Goal: Task Accomplishment & Management: Complete application form

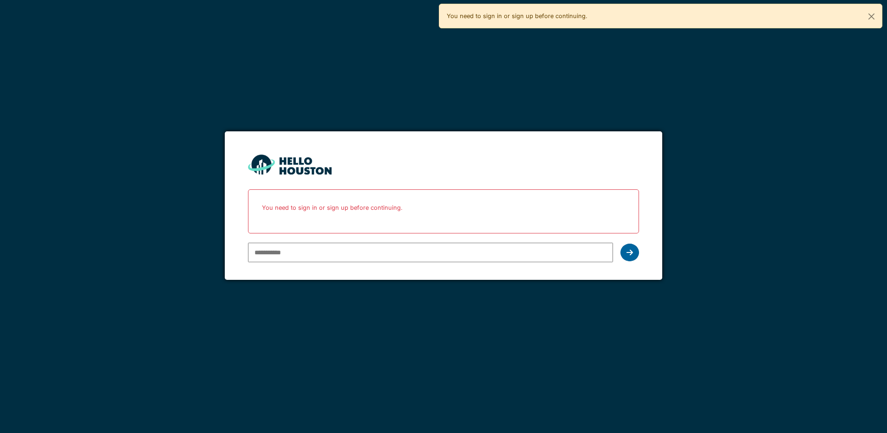
type input "**********"
click at [631, 253] on icon at bounding box center [629, 252] width 6 height 7
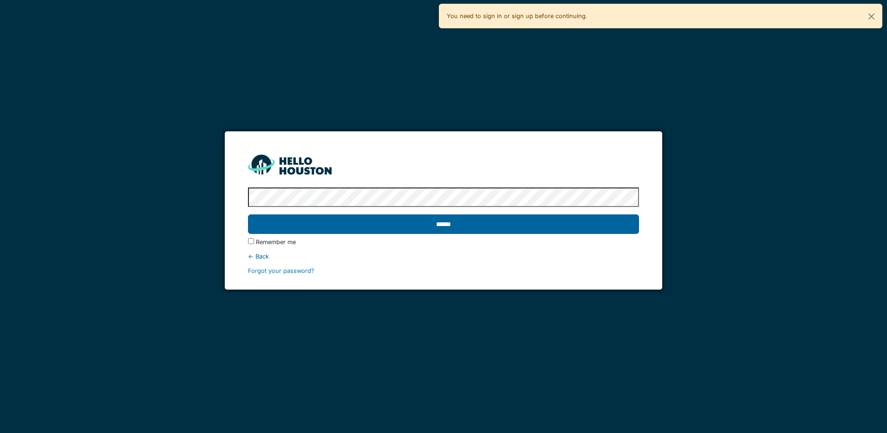
click at [524, 220] on input "******" at bounding box center [443, 223] width 391 height 19
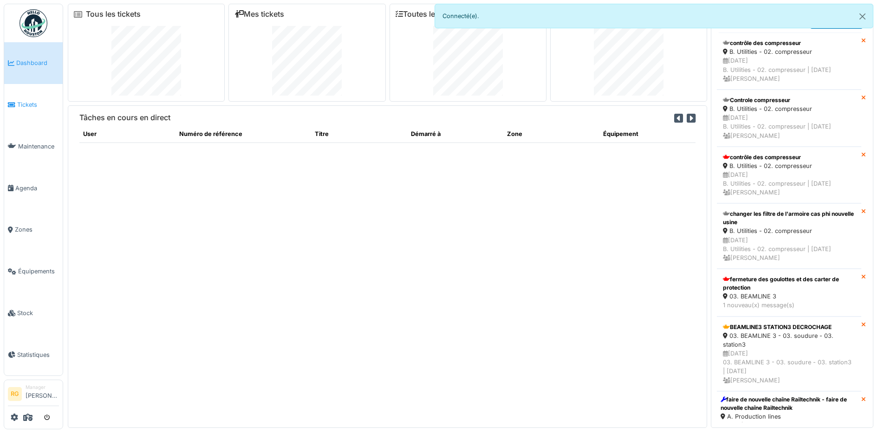
click at [28, 103] on span "Tickets" at bounding box center [38, 104] width 42 height 9
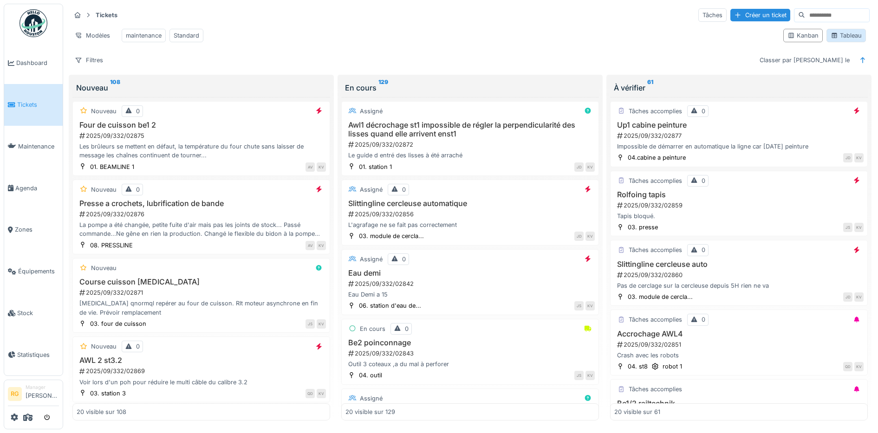
click at [849, 40] on div "Tableau" at bounding box center [845, 35] width 31 height 9
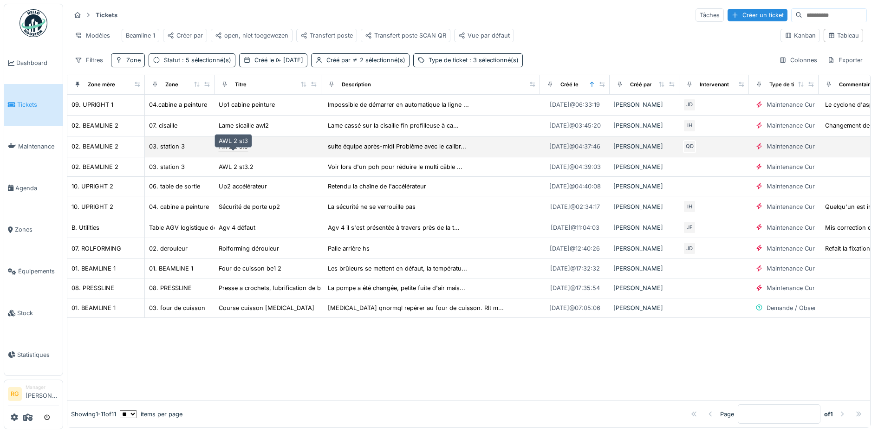
click at [230, 151] on div "AWL 2 st3" at bounding box center [233, 146] width 29 height 9
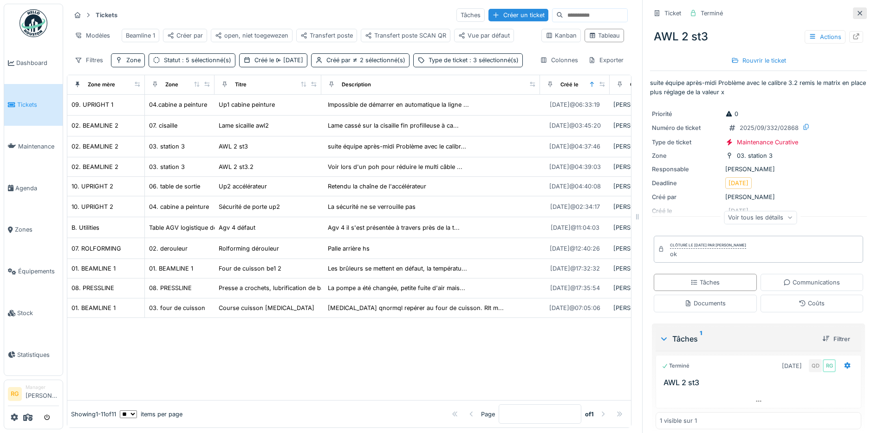
click at [856, 15] on icon at bounding box center [859, 13] width 7 height 6
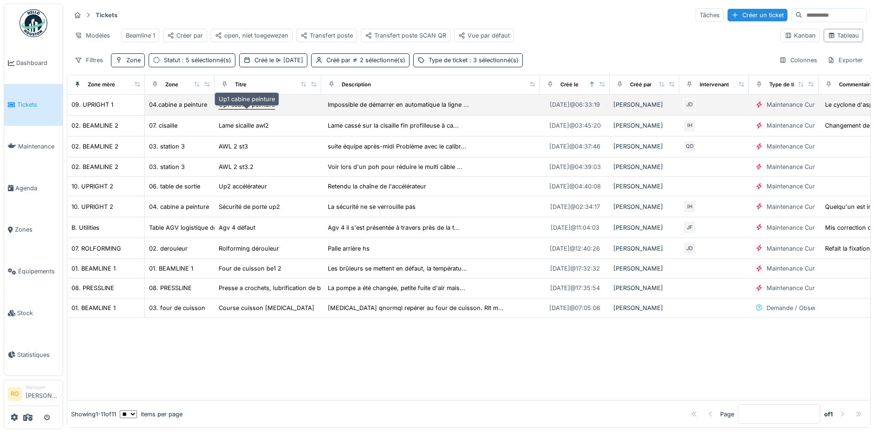
click at [244, 109] on div "Up1 cabine peinture" at bounding box center [247, 104] width 56 height 9
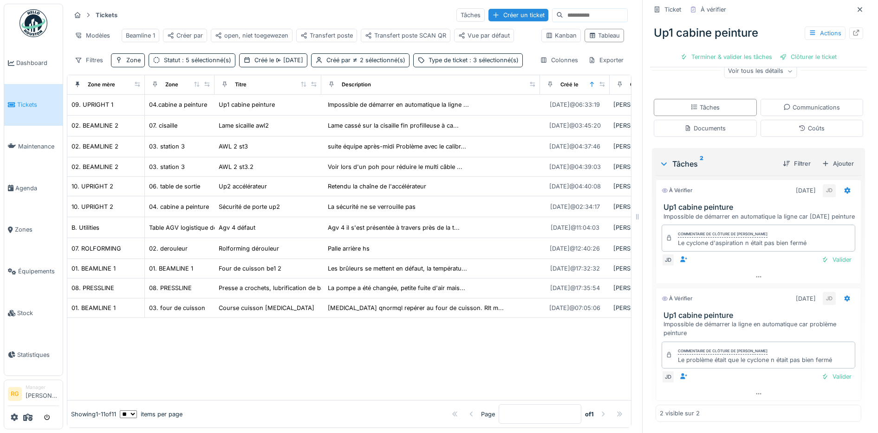
scroll to position [148, 0]
click at [826, 378] on div "Valider" at bounding box center [836, 376] width 38 height 13
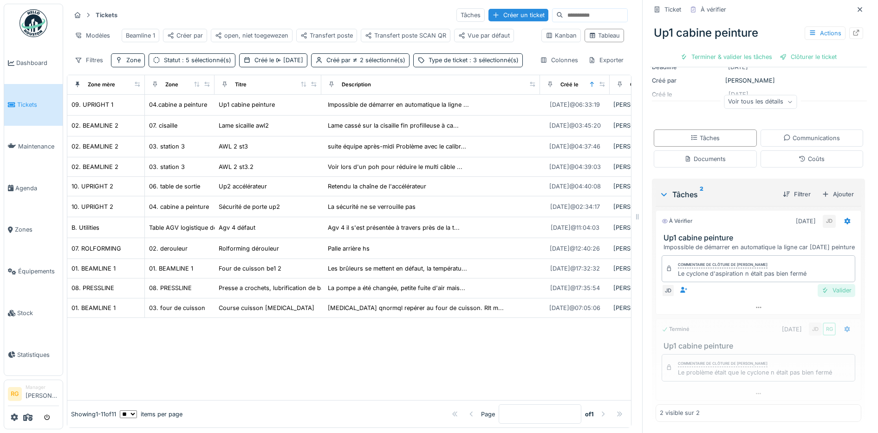
scroll to position [117, 0]
click at [823, 293] on div "Valider" at bounding box center [836, 290] width 38 height 13
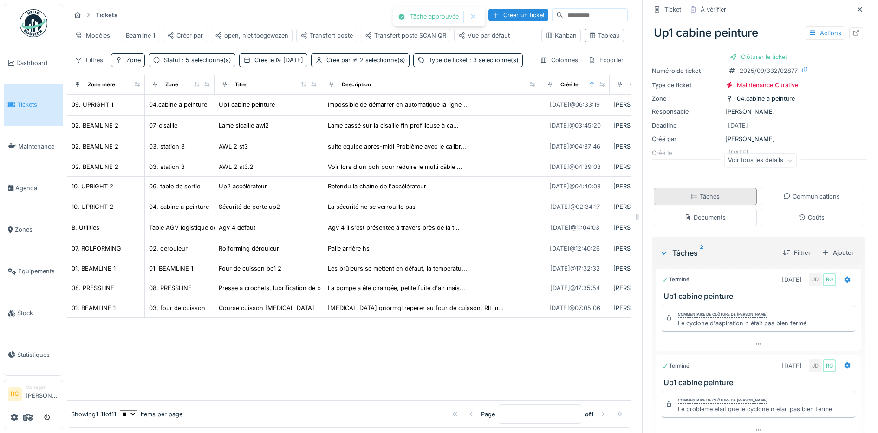
scroll to position [0, 0]
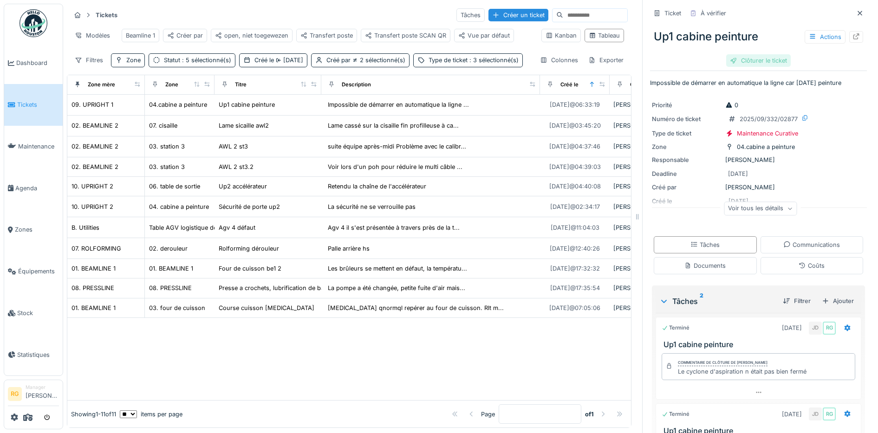
click at [756, 58] on div "Clôturer le ticket" at bounding box center [758, 60] width 65 height 13
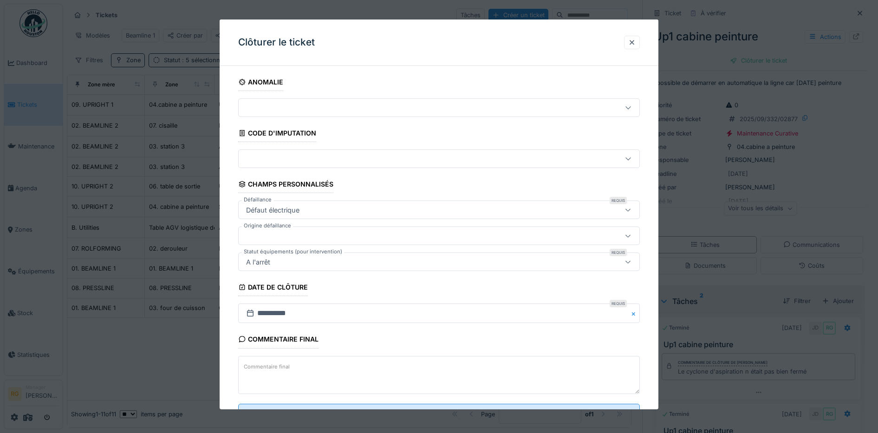
click at [365, 365] on textarea "Commentaire final" at bounding box center [439, 375] width 402 height 38
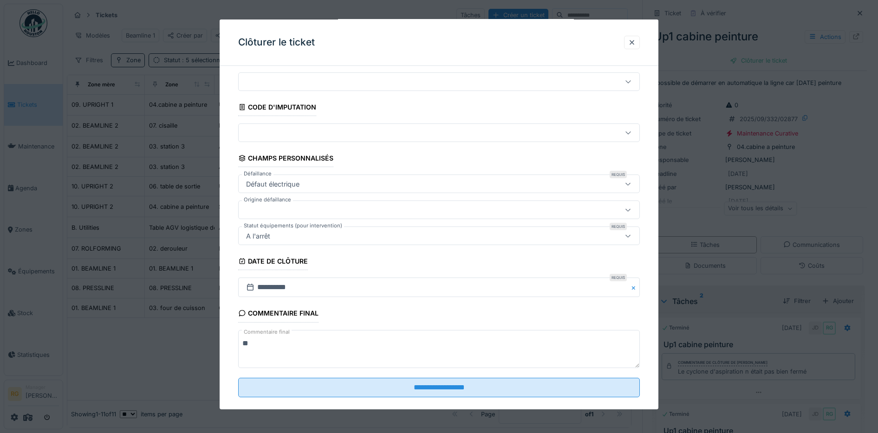
scroll to position [40, 0]
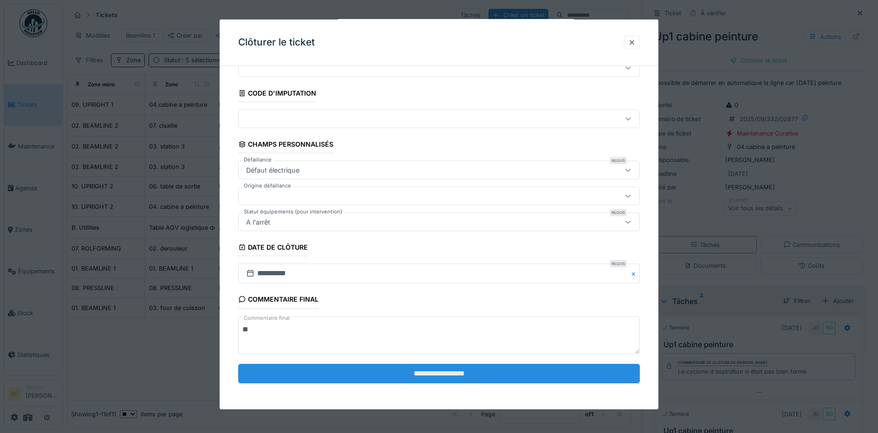
type textarea "**"
click at [400, 380] on input "**********" at bounding box center [439, 373] width 402 height 19
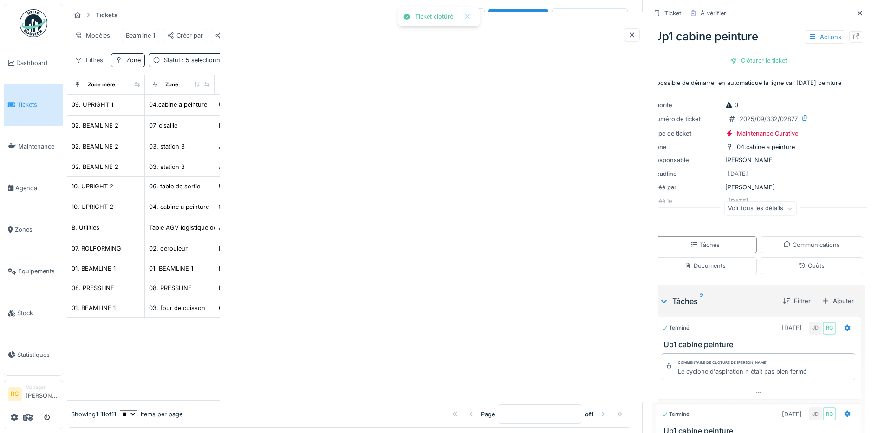
scroll to position [0, 0]
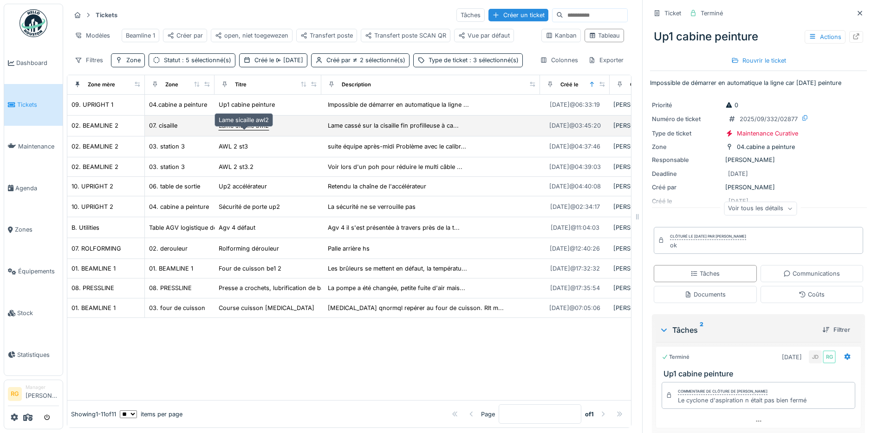
click at [239, 130] on div "Lame sicaille awl2" at bounding box center [244, 125] width 50 height 9
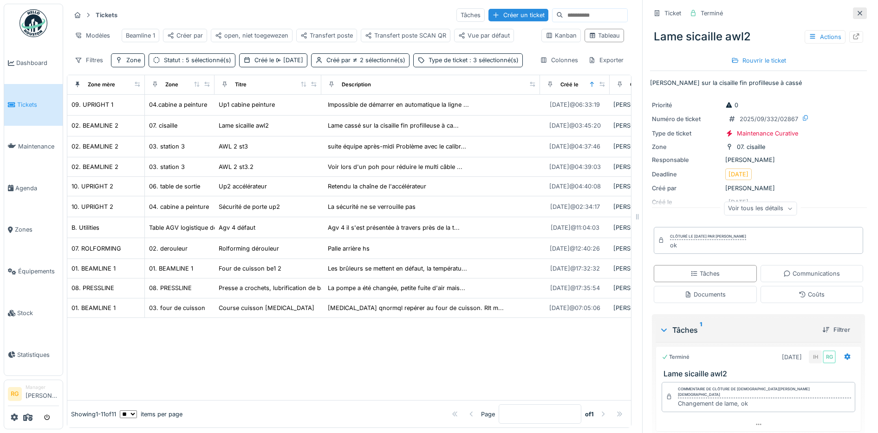
click at [857, 14] on icon at bounding box center [859, 13] width 5 height 5
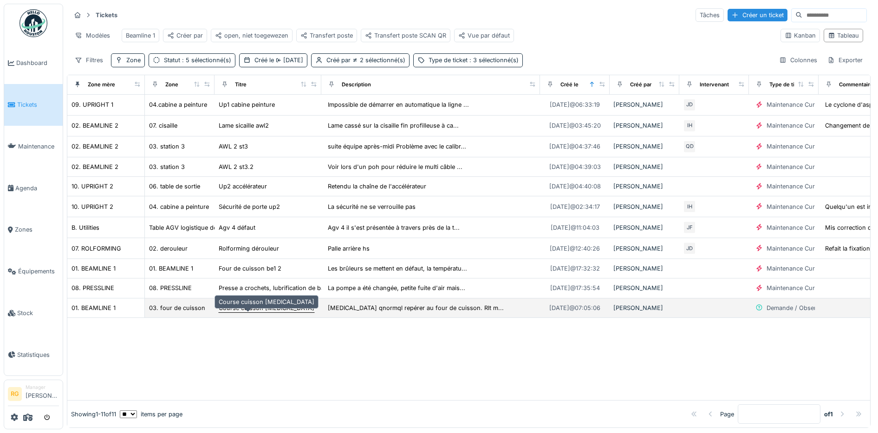
click at [245, 312] on div "Course cuisson [MEDICAL_DATA]" at bounding box center [267, 308] width 96 height 9
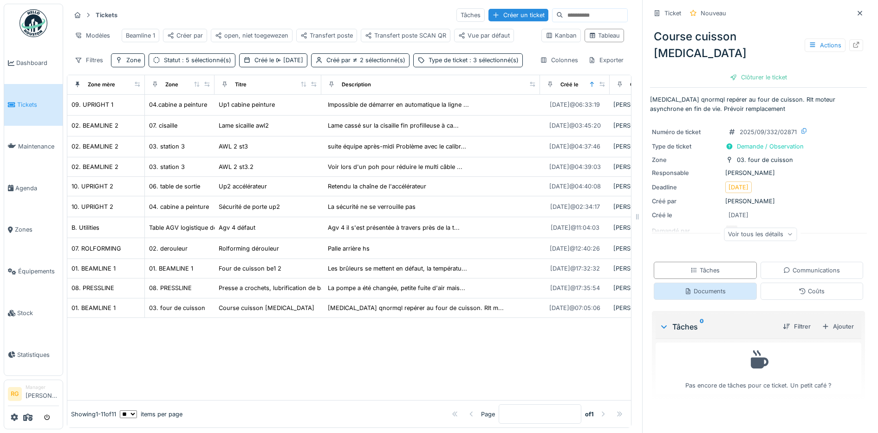
click at [696, 287] on div "Documents" at bounding box center [704, 291] width 41 height 9
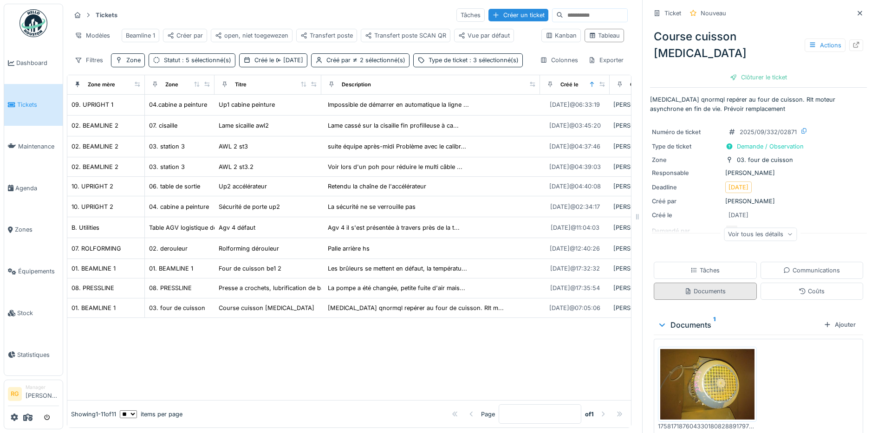
scroll to position [9, 0]
click at [709, 362] on img at bounding box center [707, 384] width 94 height 71
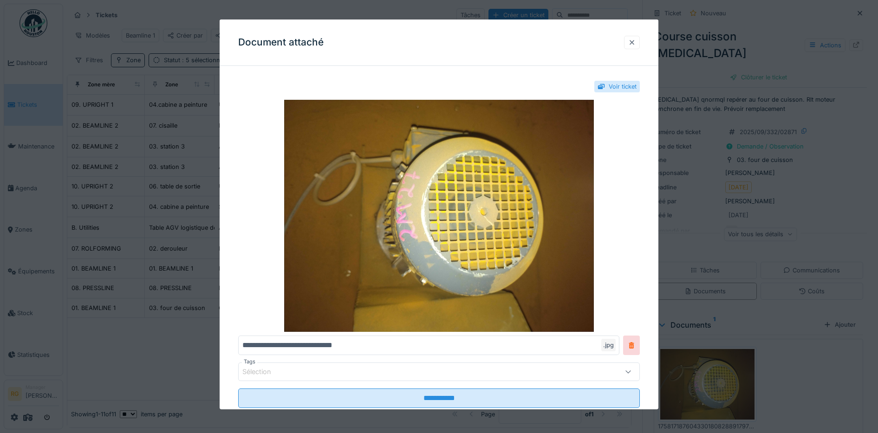
click at [635, 43] on div at bounding box center [631, 42] width 7 height 9
